Goal: Transaction & Acquisition: Book appointment/travel/reservation

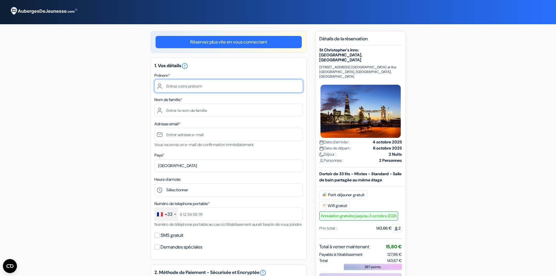
click at [218, 82] on input "text" at bounding box center [228, 85] width 149 height 13
click at [474, 88] on form "Départ add_box [GEOGRAPHIC_DATA]: [GEOGRAPHIC_DATA], [GEOGRAPHIC_DATA] [STREET_…" at bounding box center [278, 247] width 556 height 494
click at [174, 88] on input "text" at bounding box center [228, 85] width 149 height 13
type input "j"
type input "[PERSON_NAME]"
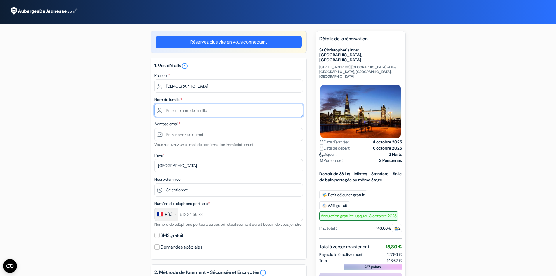
click at [171, 112] on input "text" at bounding box center [228, 110] width 149 height 13
type input "aybalen"
type input "[EMAIL_ADDRESS][DOMAIN_NAME]"
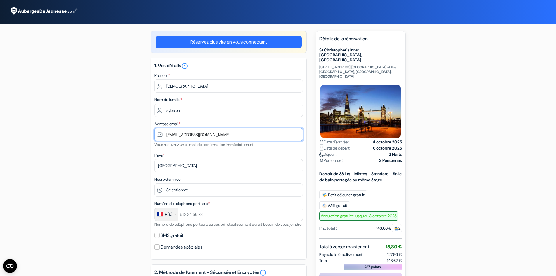
click at [166, 137] on input "[EMAIL_ADDRESS][DOMAIN_NAME]" at bounding box center [228, 134] width 149 height 13
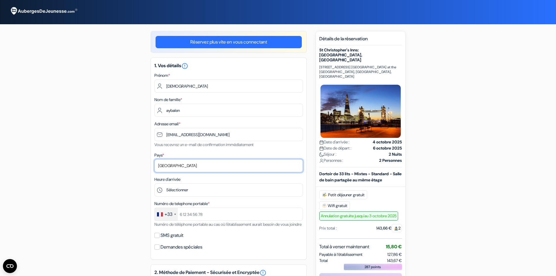
click at [171, 166] on select "Selectionner le pays Abkhazie [GEOGRAPHIC_DATA] [GEOGRAPHIC_DATA] Du [GEOGRAPHI…" at bounding box center [228, 165] width 149 height 13
click at [133, 159] on div "add_box [GEOGRAPHIC_DATA]: [GEOGRAPHIC_DATA], [GEOGRAPHIC_DATA] [STREET_ADDRESS…" at bounding box center [278, 270] width 385 height 478
click at [178, 165] on select "Selectionner le pays Abkhazie [GEOGRAPHIC_DATA] [GEOGRAPHIC_DATA] Du [GEOGRAPHI…" at bounding box center [228, 165] width 149 height 13
click at [195, 223] on small "Numéro de téléphone portable au cas où l'établissement aurait besoin de vous jo…" at bounding box center [227, 224] width 147 height 5
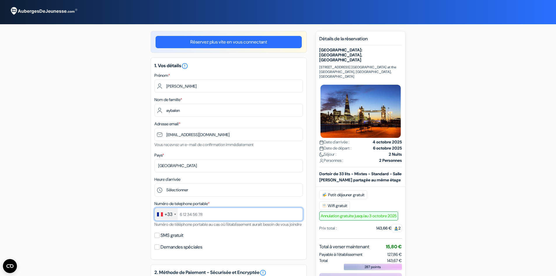
click at [193, 215] on input "text" at bounding box center [228, 214] width 149 height 13
drag, startPoint x: 186, startPoint y: 215, endPoint x: 176, endPoint y: 213, distance: 10.0
click at [176, 213] on div "+33 [GEOGRAPHIC_DATA] +33 [GEOGRAPHIC_DATA] +44 [GEOGRAPHIC_DATA] ([GEOGRAPHIC_…" at bounding box center [228, 214] width 149 height 13
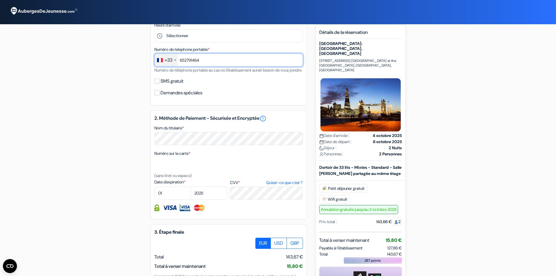
scroll to position [154, 0]
type input "652791464"
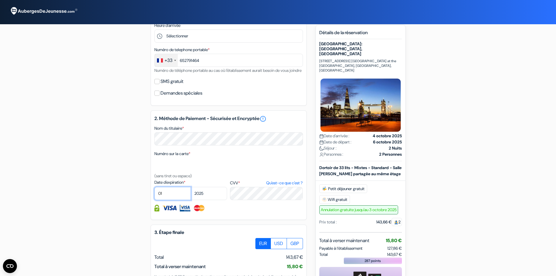
click at [177, 199] on select "01 02 03 04 05 06 07 08 09 10 11 12" at bounding box center [172, 193] width 37 height 13
select select "04"
click at [154, 194] on select "01 02 03 04 05 06 07 08 09 10 11 12" at bounding box center [172, 193] width 37 height 13
click at [208, 199] on select "2025 2026 2027 2028 2029 2030 2031 2032 2033 2034 2035 2036 2037 2038 2039 2040…" at bounding box center [209, 193] width 37 height 13
select select "2027"
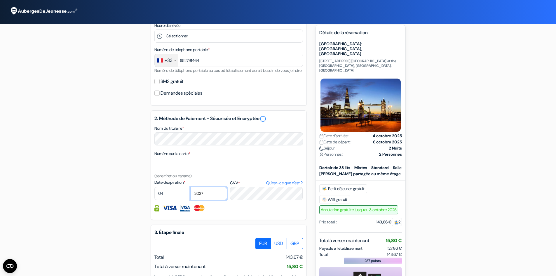
click at [191, 194] on select "2025 2026 2027 2028 2029 2030 2031 2032 2033 2034 2035 2036 2037 2038 2039 2040…" at bounding box center [209, 193] width 37 height 13
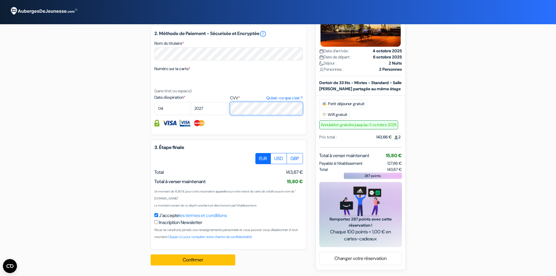
scroll to position [246, 0]
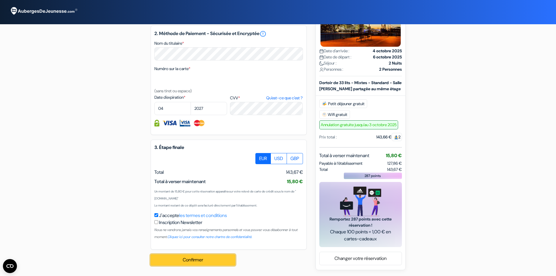
click at [206, 259] on button "Confirmer Loading..." at bounding box center [193, 259] width 85 height 11
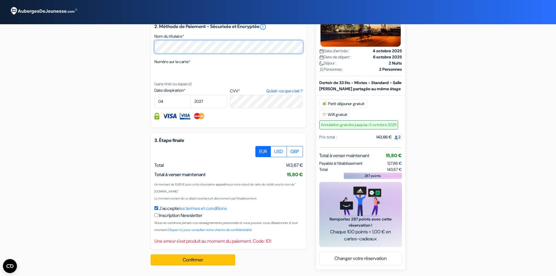
scroll to position [253, 0]
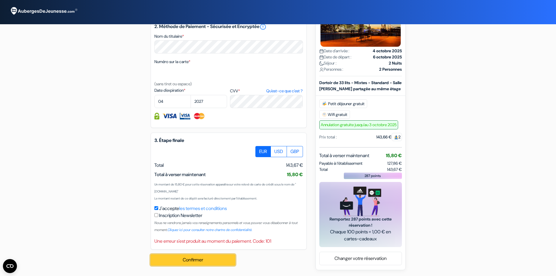
click at [215, 256] on button "Confirmer Loading..." at bounding box center [193, 259] width 85 height 11
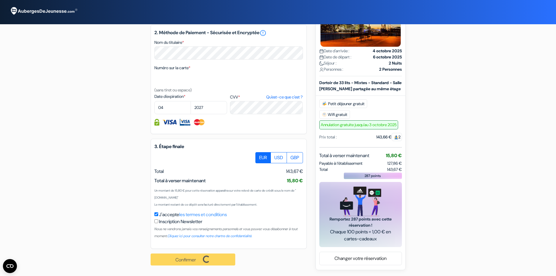
scroll to position [247, 0]
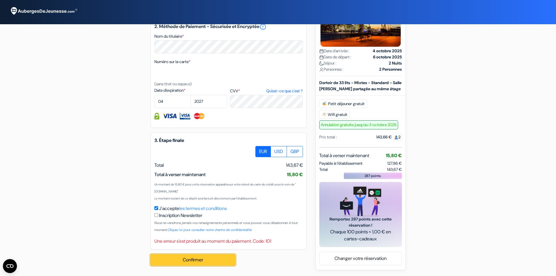
click at [218, 263] on button "Confirmer Loading..." at bounding box center [193, 259] width 85 height 11
